Goal: Information Seeking & Learning: Understand process/instructions

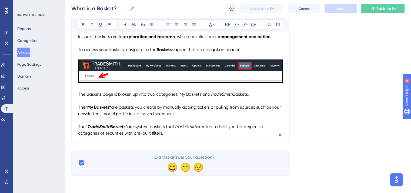
click at [172, 139] on div "What is a Basket? Bold Italic Underline Bullet Point Heading 1 Heading 2 Headin…" at bounding box center [180, 26] width 218 height 233
click at [171, 136] on p "The “ TradeSmith Baskets” are system baskets that TradeSmith created to help yo…" at bounding box center [180, 129] width 205 height 13
click at [176, 134] on p "The “ TradeSmith Baskets” are system baskets that TradeSmith created to help yo…" at bounding box center [180, 129] width 205 height 13
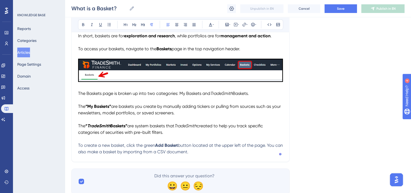
drag, startPoint x: 200, startPoint y: 154, endPoint x: 77, endPoint y: 147, distance: 123.4
click at [75, 147] on div "Performance Users Engagement Widgets Feedback Product Updates Knowledge Base AI…" at bounding box center [205, 30] width 411 height 363
click at [210, 24] on icon at bounding box center [210, 25] width 3 height 4
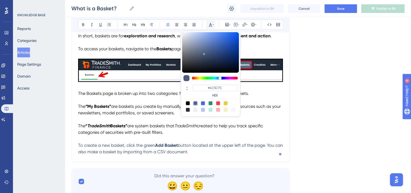
click at [188, 103] on div at bounding box center [188, 103] width 4 height 4
type input "#000000"
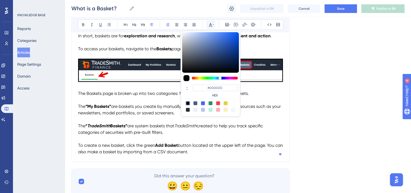
click at [212, 149] on span "button located at the upper left of the page. You can also make a basket by imp…" at bounding box center [181, 149] width 206 height 12
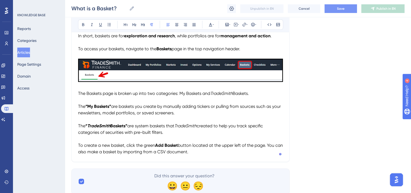
click at [335, 9] on button "Save" at bounding box center [341, 8] width 32 height 9
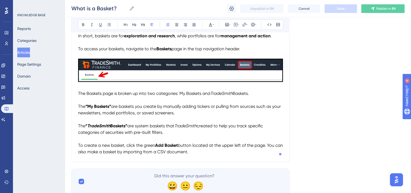
click at [200, 155] on p "To create a new basket, click the green Add Basket button located at the upper …" at bounding box center [180, 148] width 205 height 13
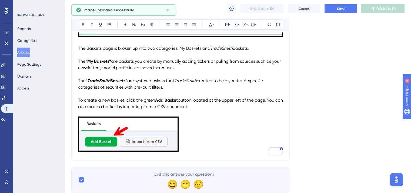
scroll to position [215, 0]
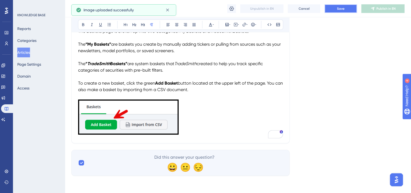
click at [351, 8] on button "Save" at bounding box center [341, 8] width 32 height 9
